Goal: Information Seeking & Learning: Find contact information

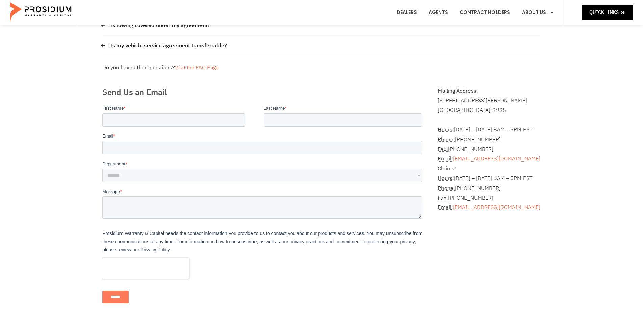
scroll to position [135, 0]
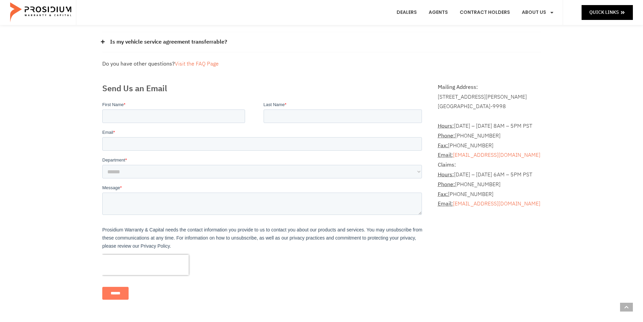
click at [478, 134] on address "Hours: [DATE] – [DATE] 8AM – 5PM PST Phone: [PHONE_NUMBER] Fax: [PHONE_NUMBER] …" at bounding box center [489, 159] width 103 height 97
click at [474, 135] on address "Hours: [DATE] – [DATE] 8AM – 5PM PST Phone: [PHONE_NUMBER] Fax: [PHONE_NUMBER] …" at bounding box center [489, 159] width 103 height 97
drag, startPoint x: 456, startPoint y: 136, endPoint x: 496, endPoint y: 132, distance: 40.8
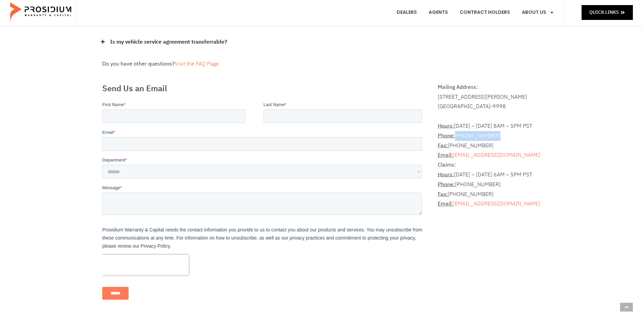
click at [496, 132] on address "Hours: [DATE] – [DATE] 8AM – 5PM PST Phone: [PHONE_NUMBER] Fax: [PHONE_NUMBER] …" at bounding box center [489, 159] width 103 height 97
copy address "[PHONE_NUMBER]"
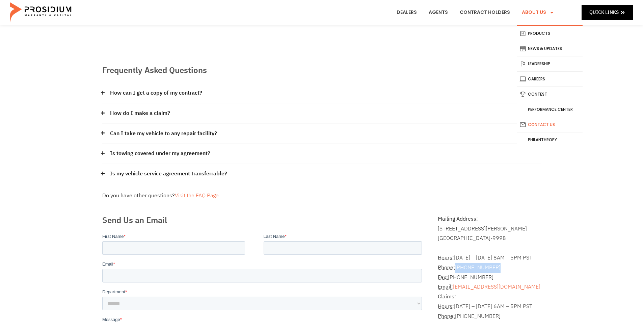
scroll to position [0, 0]
